Goal: Task Accomplishment & Management: Use online tool/utility

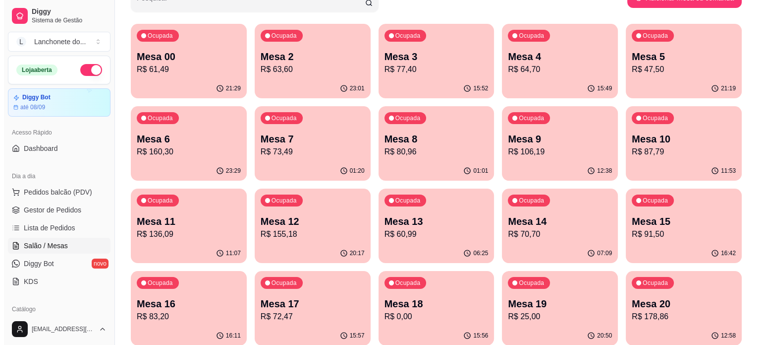
scroll to position [123, 0]
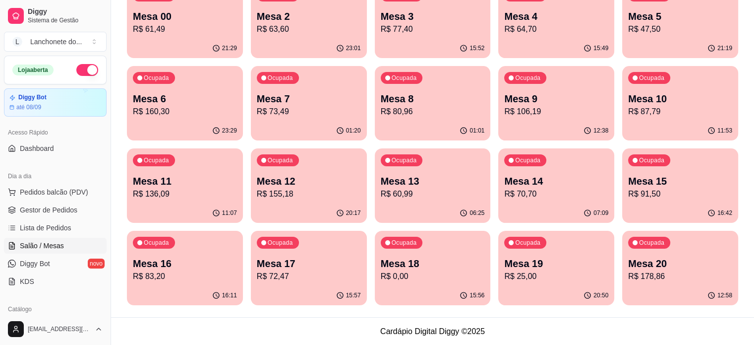
click at [381, 194] on p "R$ 60,99" at bounding box center [433, 194] width 104 height 12
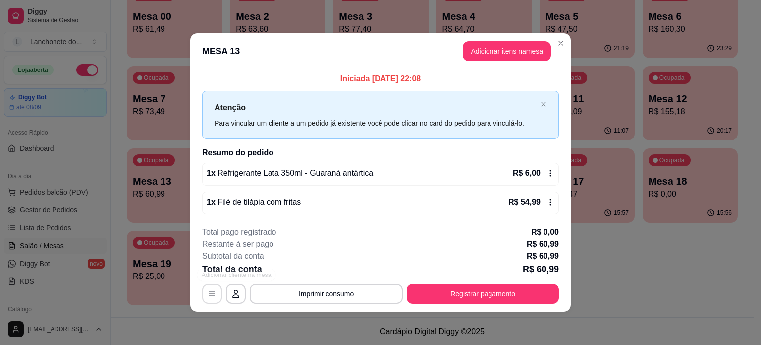
click at [209, 299] on button "button" at bounding box center [212, 294] width 20 height 20
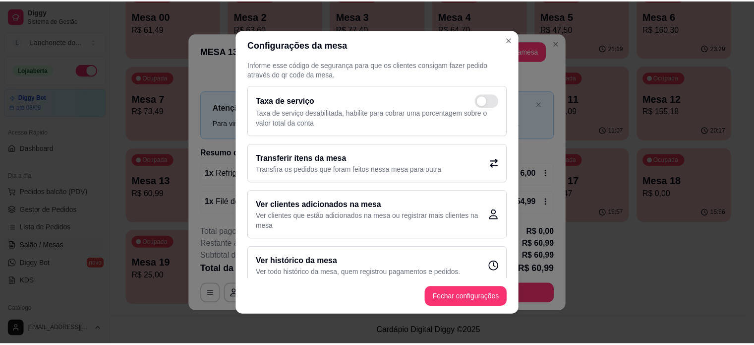
scroll to position [27, 0]
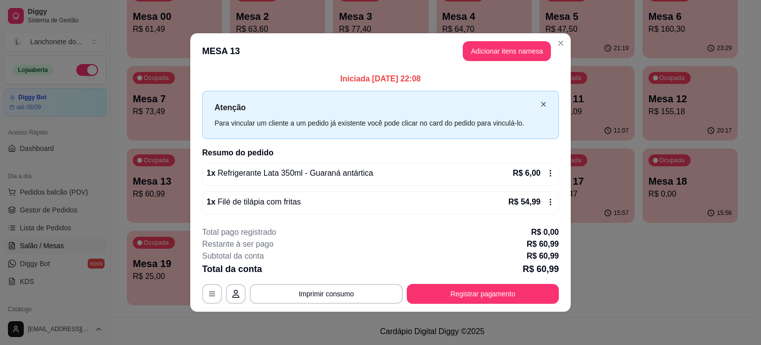
click at [544, 105] on icon "close" at bounding box center [543, 104] width 4 height 4
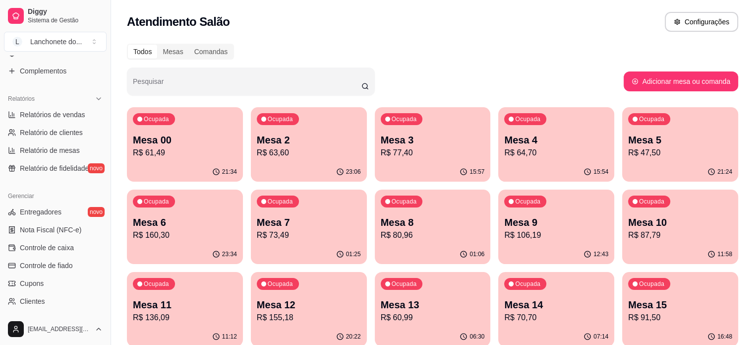
scroll to position [273, 0]
click at [73, 254] on ul "Entregadores novo Nota Fiscal (NFC-e) Controle de caixa Controle de fiado Cupon…" at bounding box center [55, 273] width 103 height 141
click at [58, 245] on span "Controle de caixa" at bounding box center [47, 246] width 54 height 10
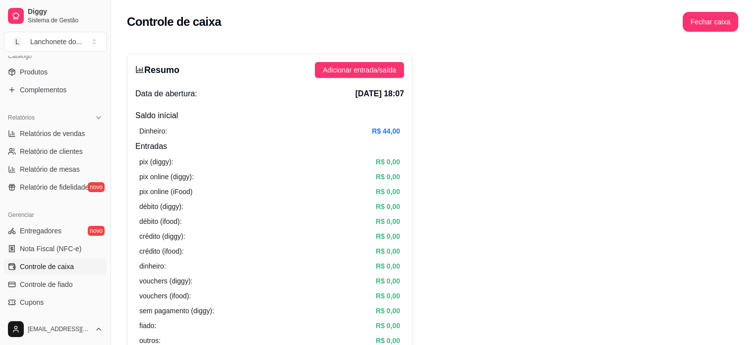
scroll to position [233, 0]
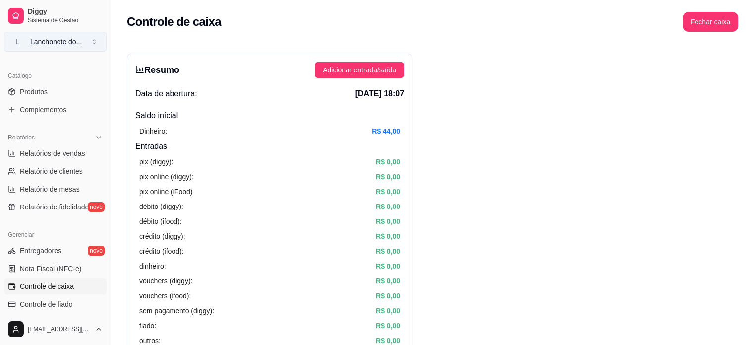
click at [93, 45] on button "[PERSON_NAME] do ..." at bounding box center [55, 42] width 103 height 20
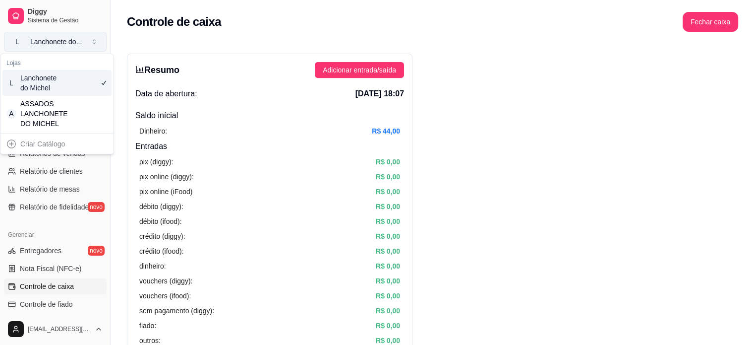
click at [89, 47] on button "[PERSON_NAME] do ..." at bounding box center [55, 42] width 103 height 20
